Goal: Task Accomplishment & Management: Manage account settings

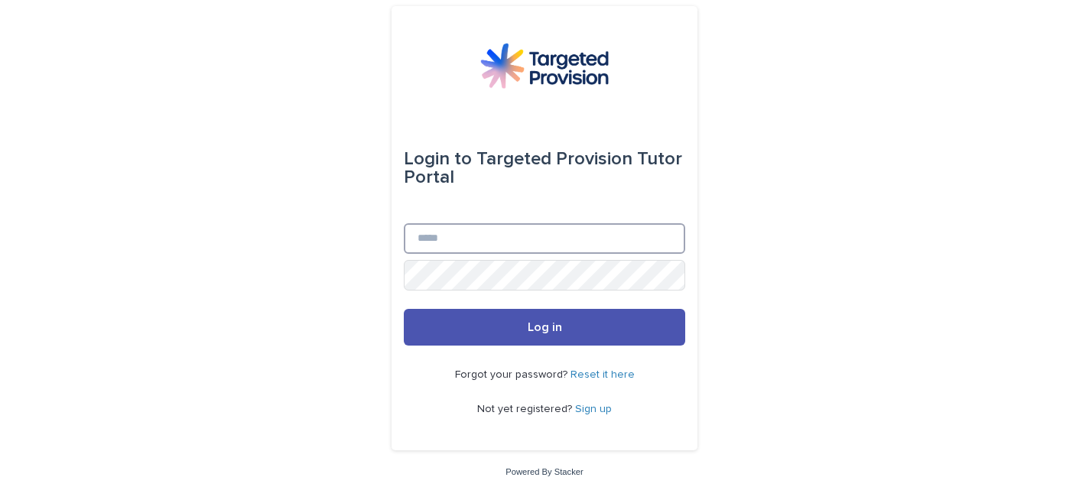
click at [429, 239] on input "Email" at bounding box center [545, 238] width 282 height 31
click at [441, 239] on input "Email" at bounding box center [545, 238] width 282 height 31
type input "**********"
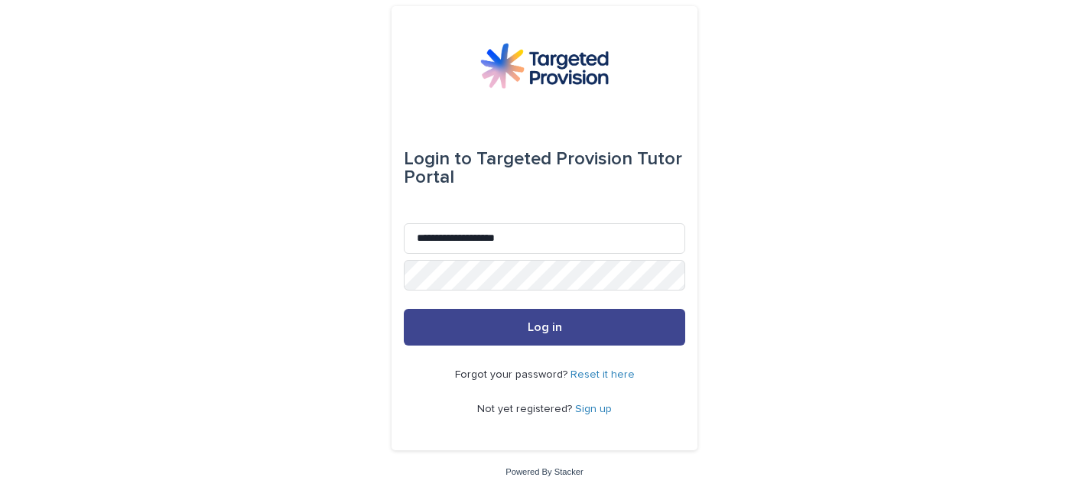
click at [535, 331] on span "Log in" at bounding box center [545, 327] width 34 height 12
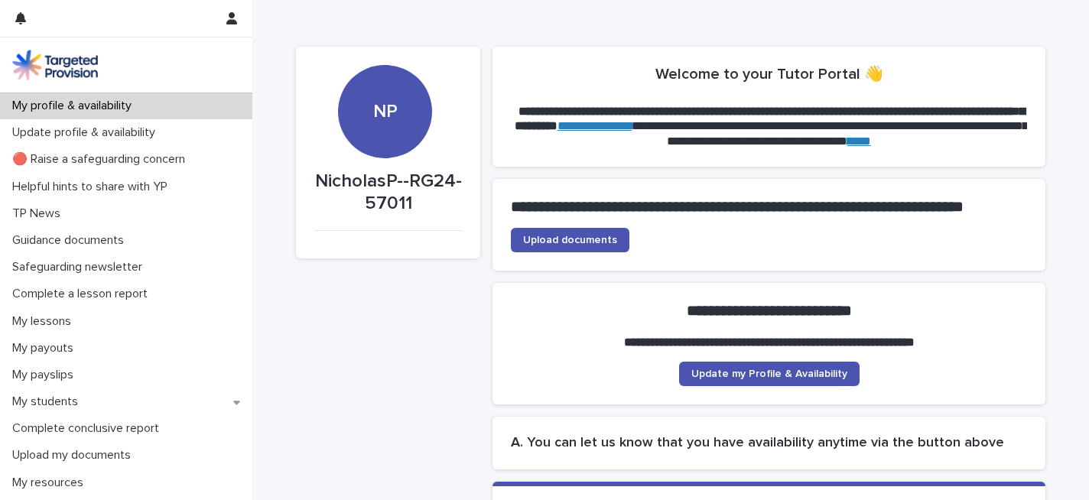
click at [104, 109] on p "My profile & availability" at bounding box center [75, 106] width 138 height 15
click at [798, 379] on span "Update my Profile & Availability" at bounding box center [770, 374] width 156 height 11
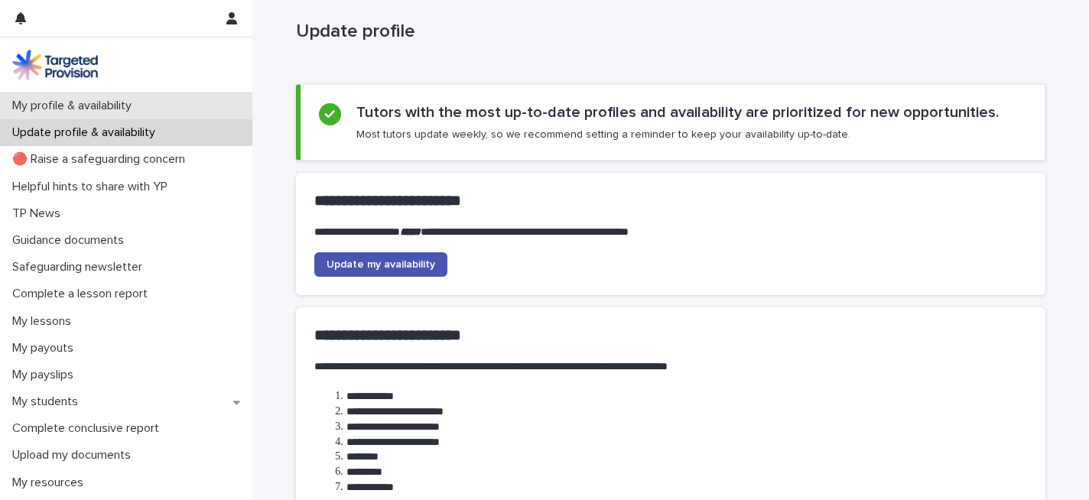
click at [106, 99] on p "My profile & availability" at bounding box center [75, 106] width 138 height 15
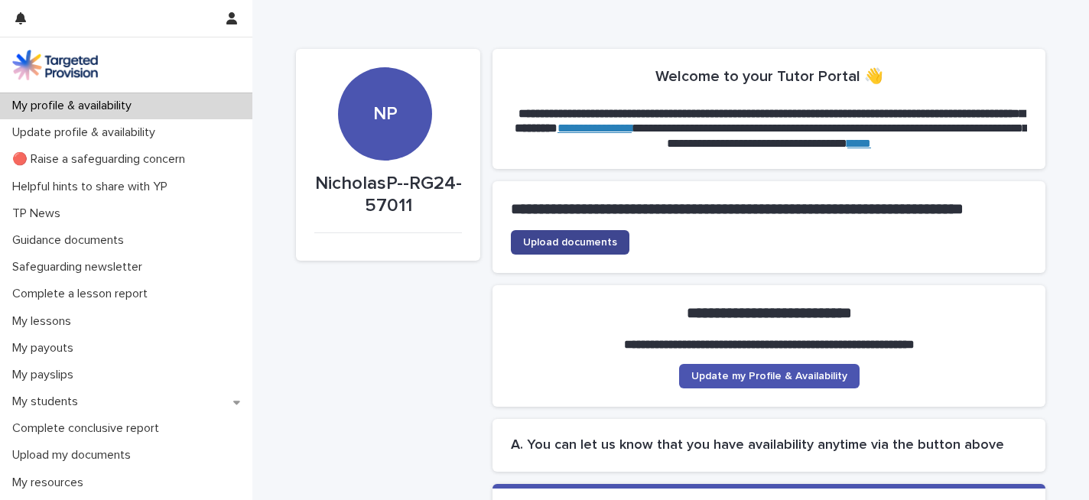
click at [580, 248] on span "Upload documents" at bounding box center [570, 242] width 94 height 11
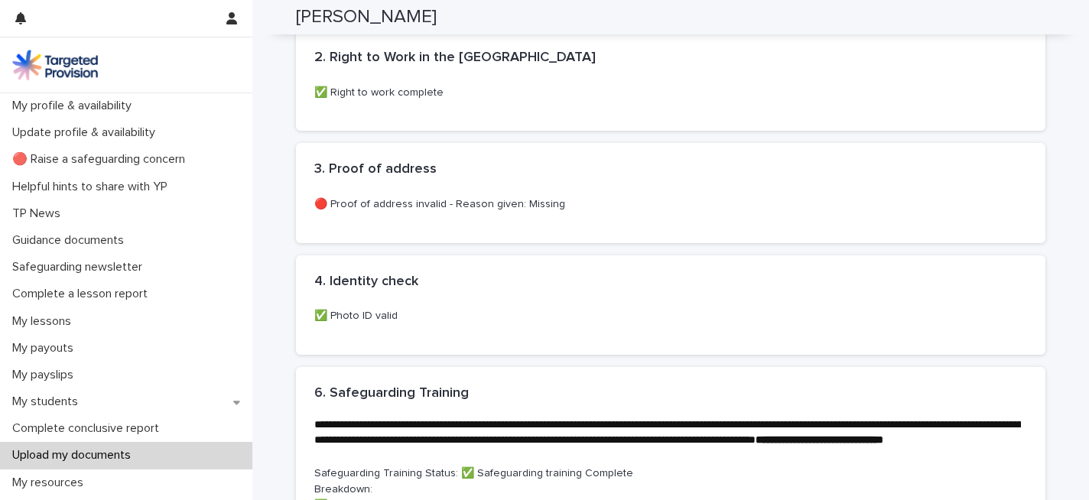
scroll to position [832, 0]
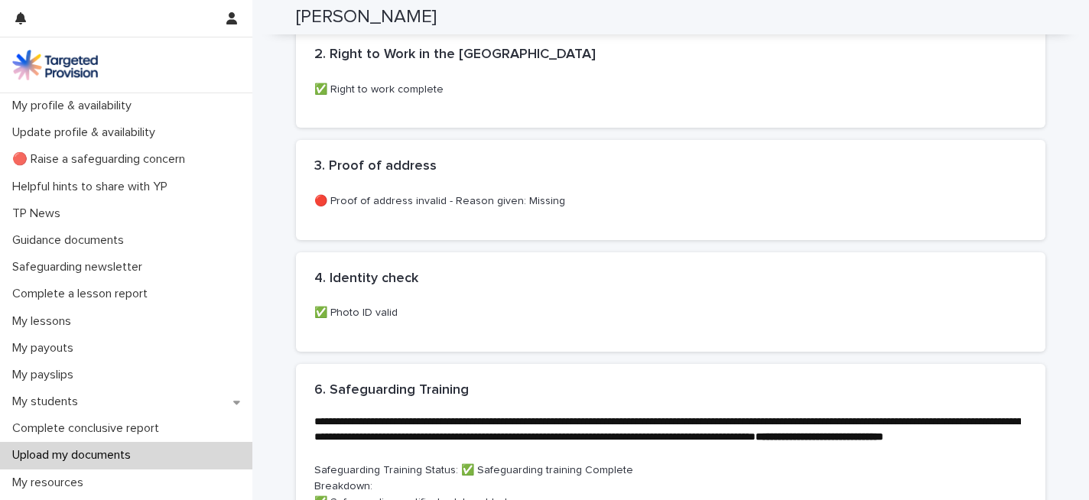
click at [415, 186] on div "3. Proof of address" at bounding box center [671, 167] width 750 height 54
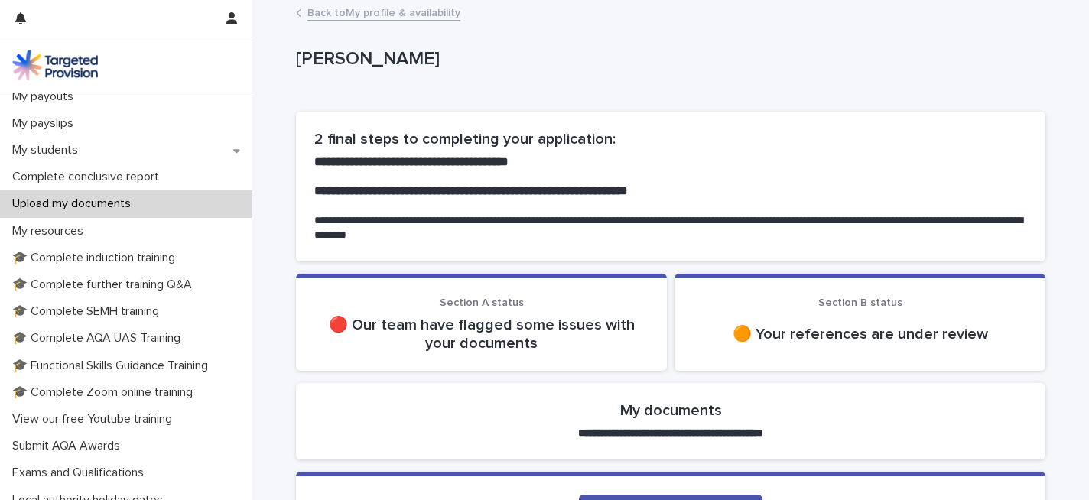
scroll to position [335, 0]
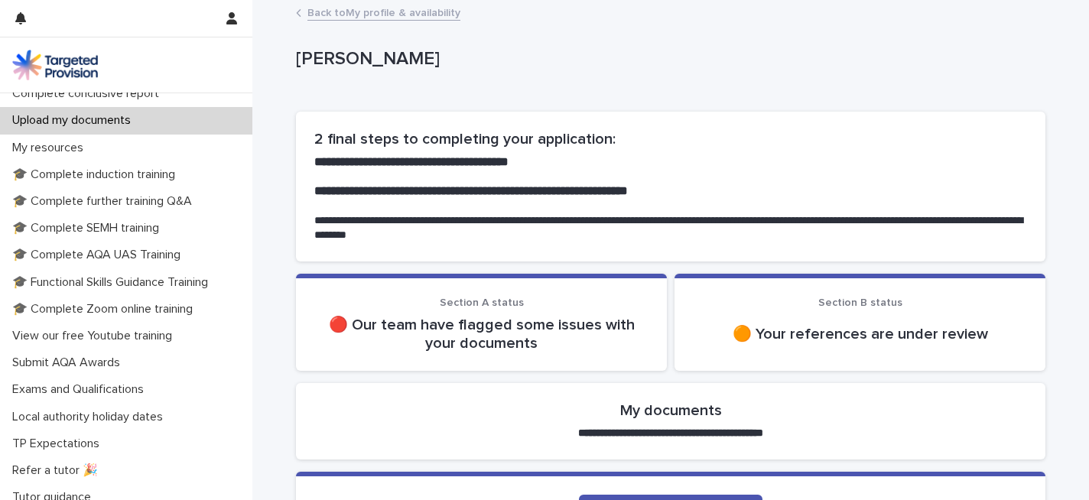
click at [399, 311] on div "Section A status 🔴 Our team have flagged some issues with your documents" at bounding box center [481, 325] width 334 height 56
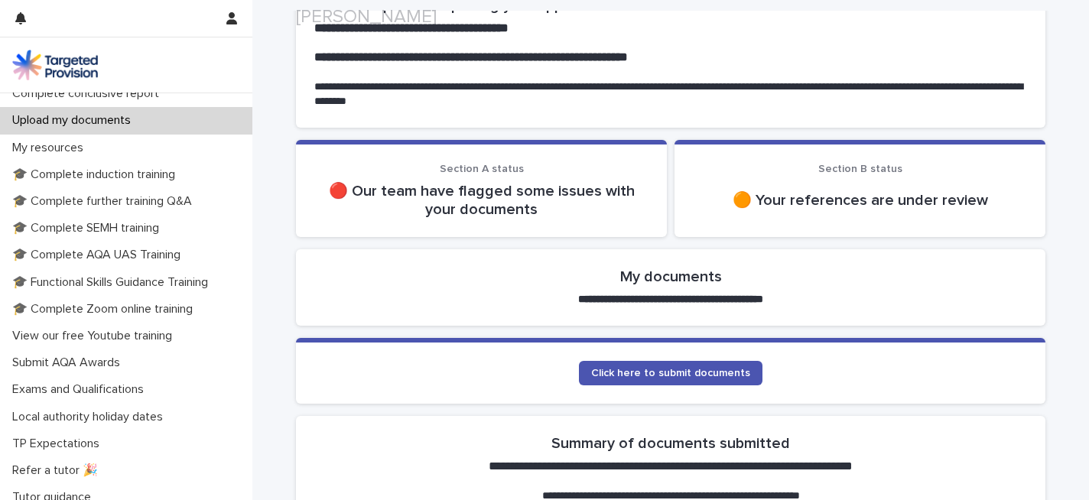
scroll to position [249, 0]
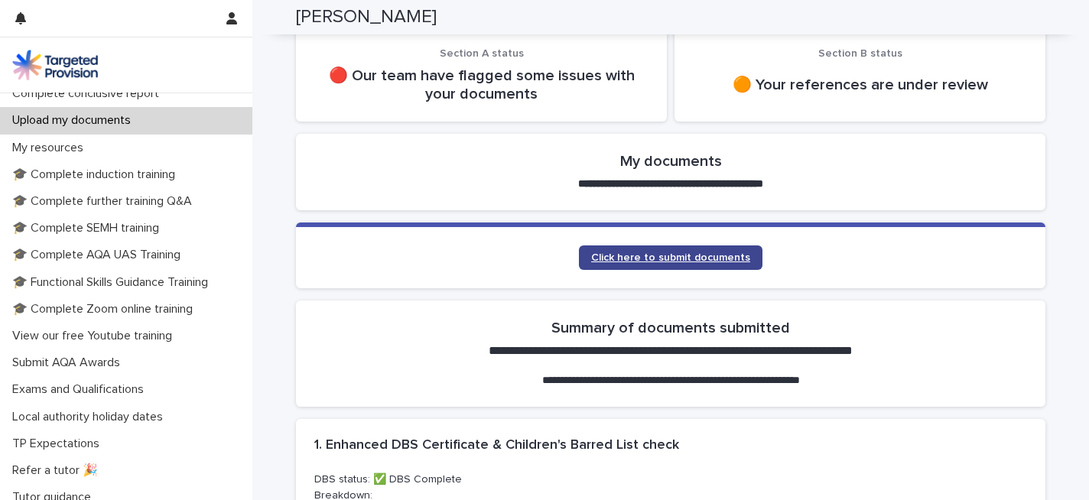
click at [662, 260] on span "Click here to submit documents" at bounding box center [670, 257] width 159 height 11
